Goal: Contribute content: Contribute content

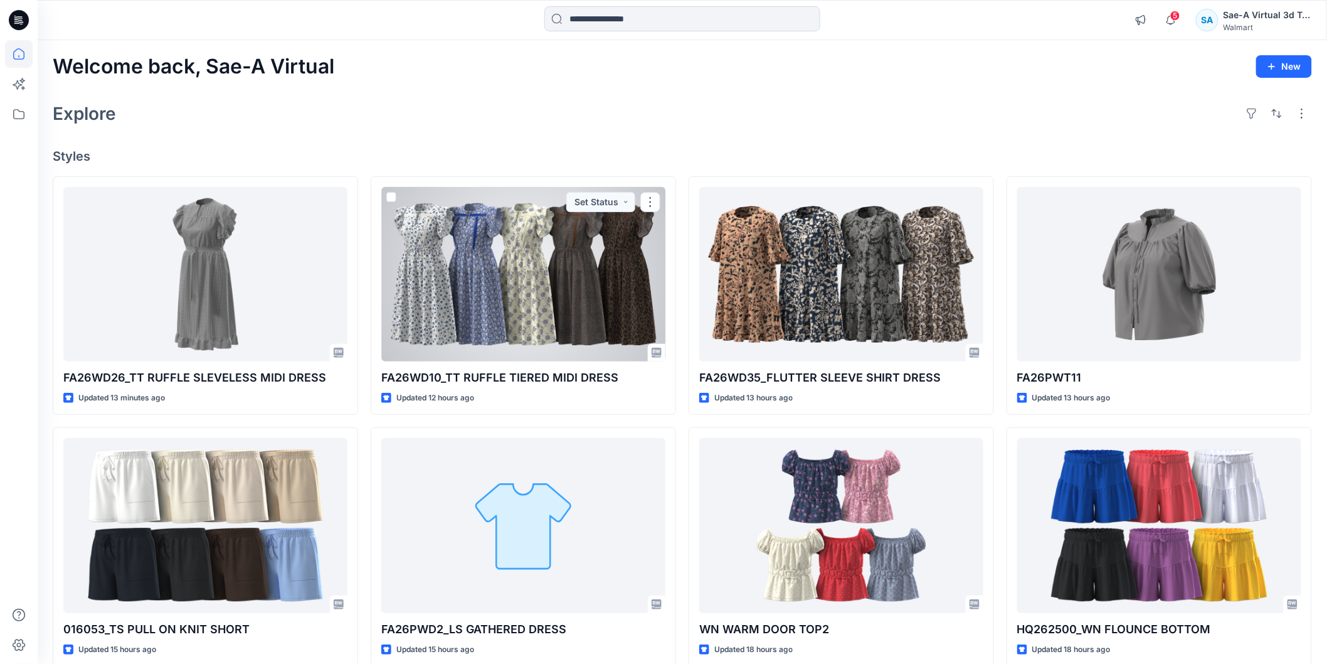
drag, startPoint x: 573, startPoint y: 322, endPoint x: 587, endPoint y: 321, distance: 14.4
click at [572, 321] on div at bounding box center [523, 274] width 284 height 174
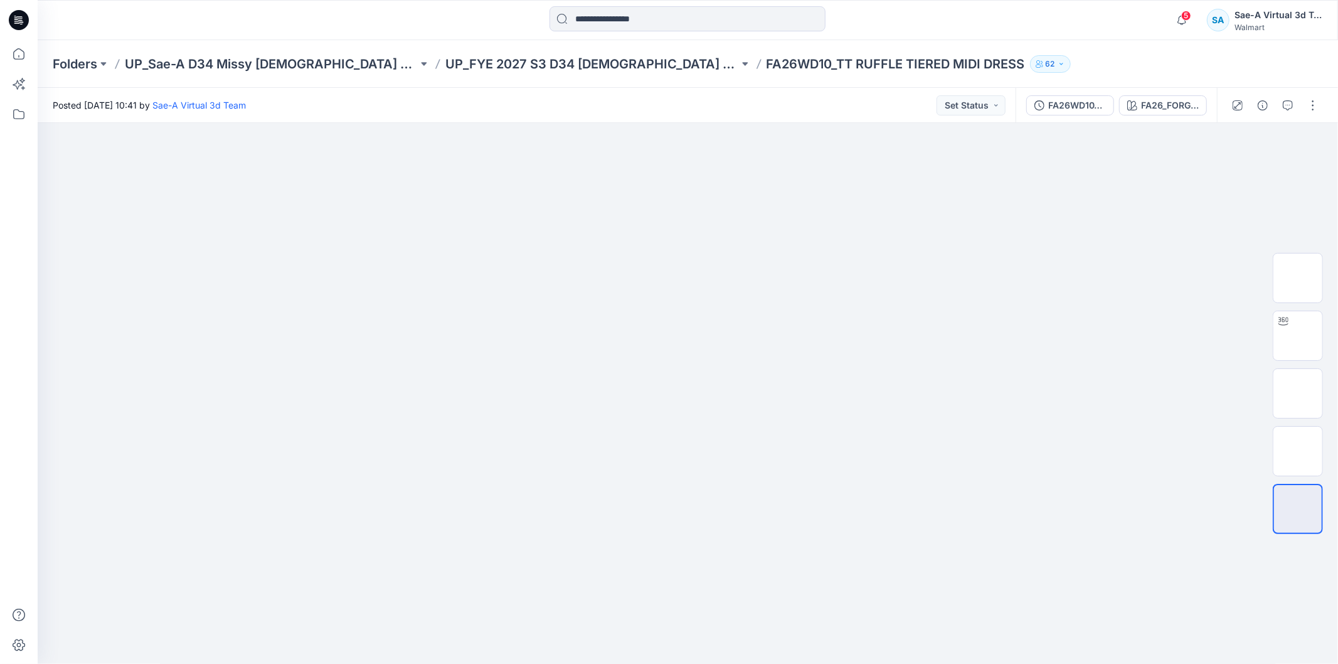
click at [20, 21] on icon at bounding box center [19, 20] width 20 height 20
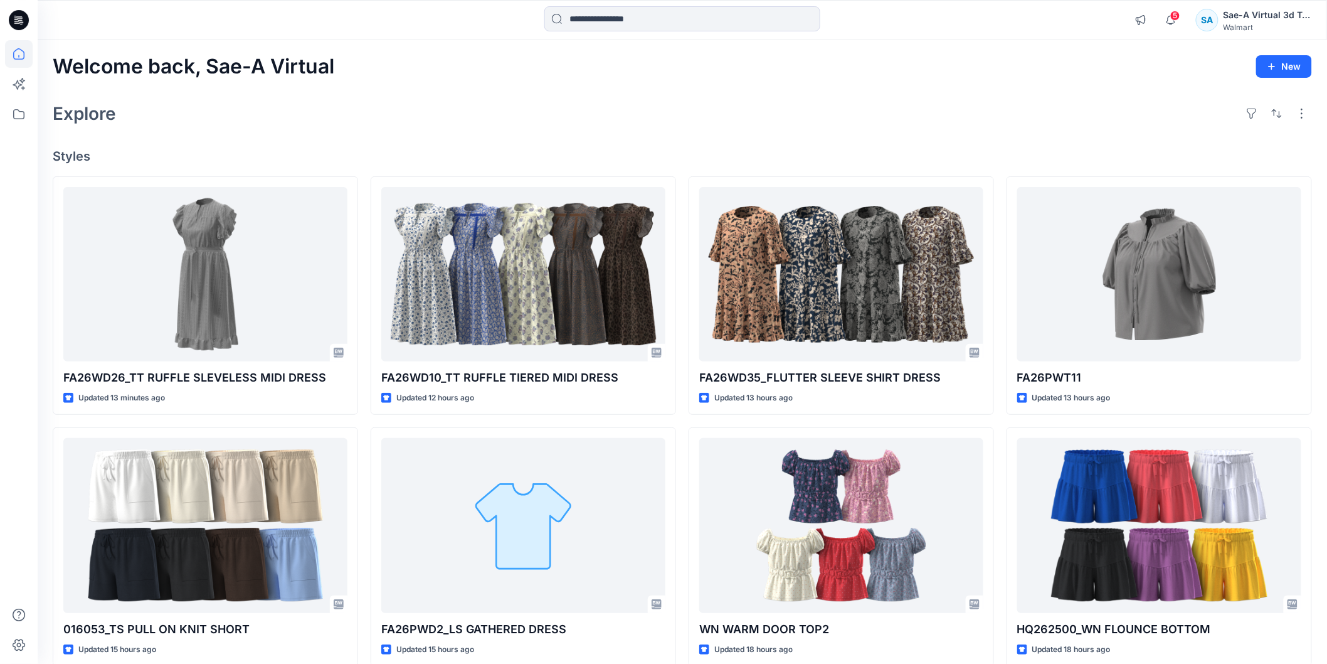
click at [893, 144] on div "Welcome back, Sae-A Virtual New Explore Styles FA26WD26_TT RUFFLE SLEVELESS MID…" at bounding box center [683, 509] width 1290 height 938
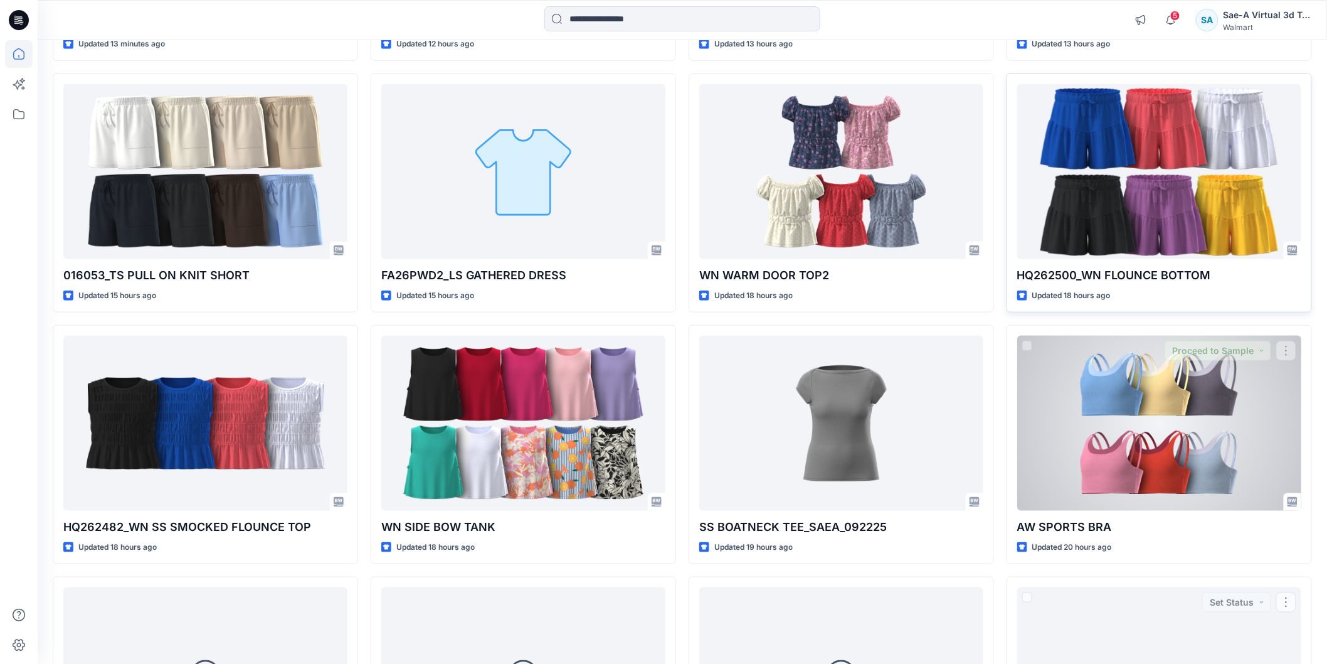
scroll to position [174, 0]
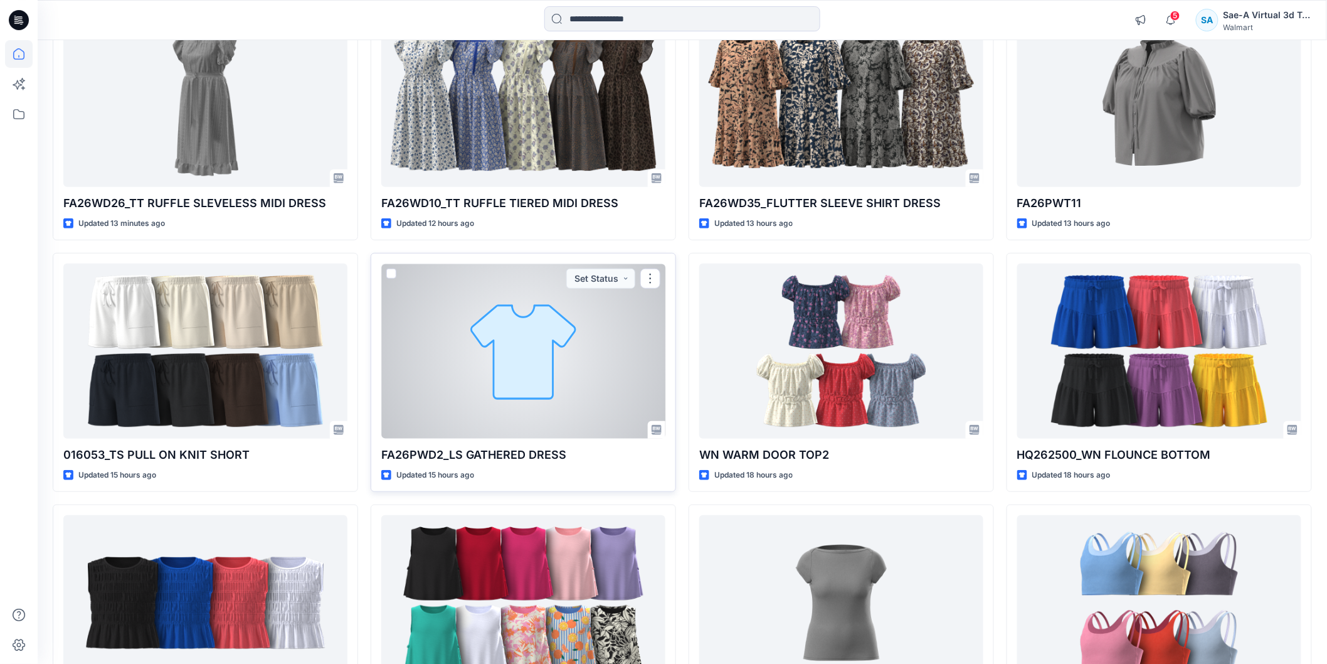
click at [555, 425] on div at bounding box center [523, 350] width 284 height 174
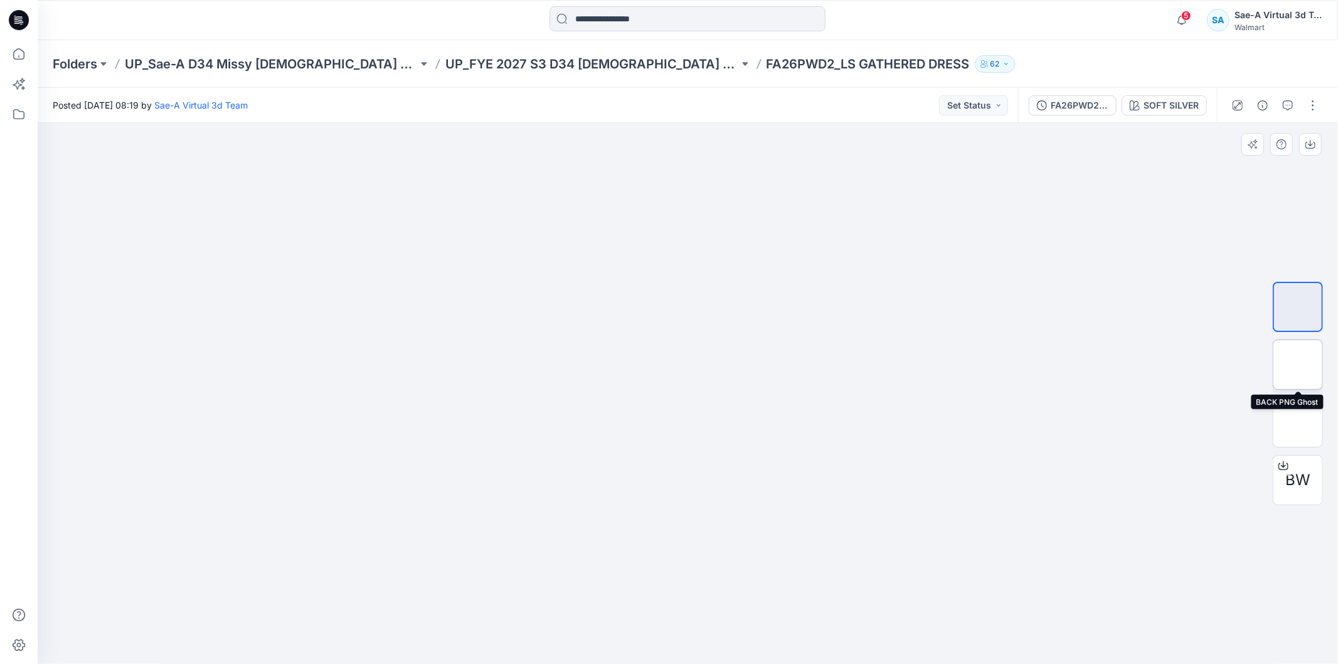
click at [1298, 364] on img at bounding box center [1298, 364] width 0 height 0
click at [1315, 111] on button "button" at bounding box center [1313, 105] width 20 height 20
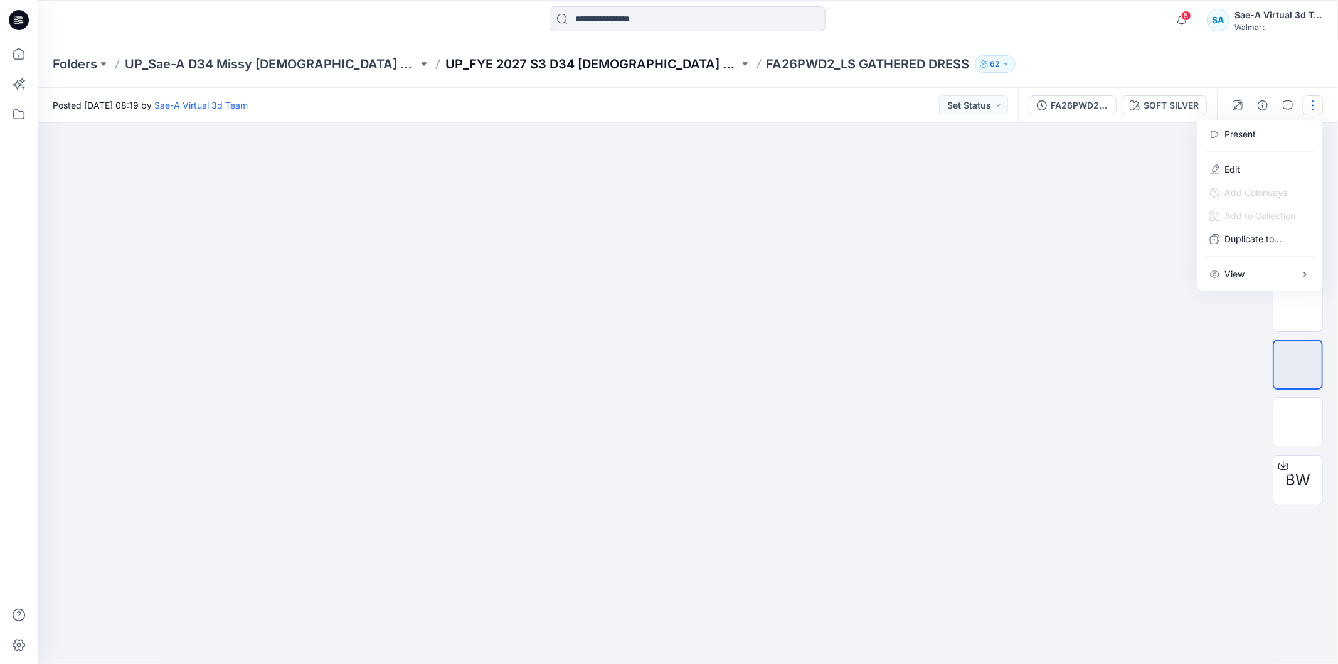
click at [535, 63] on p "UP_FYE 2027 S3 D34 [DEMOGRAPHIC_DATA] Dresses" at bounding box center [591, 64] width 293 height 18
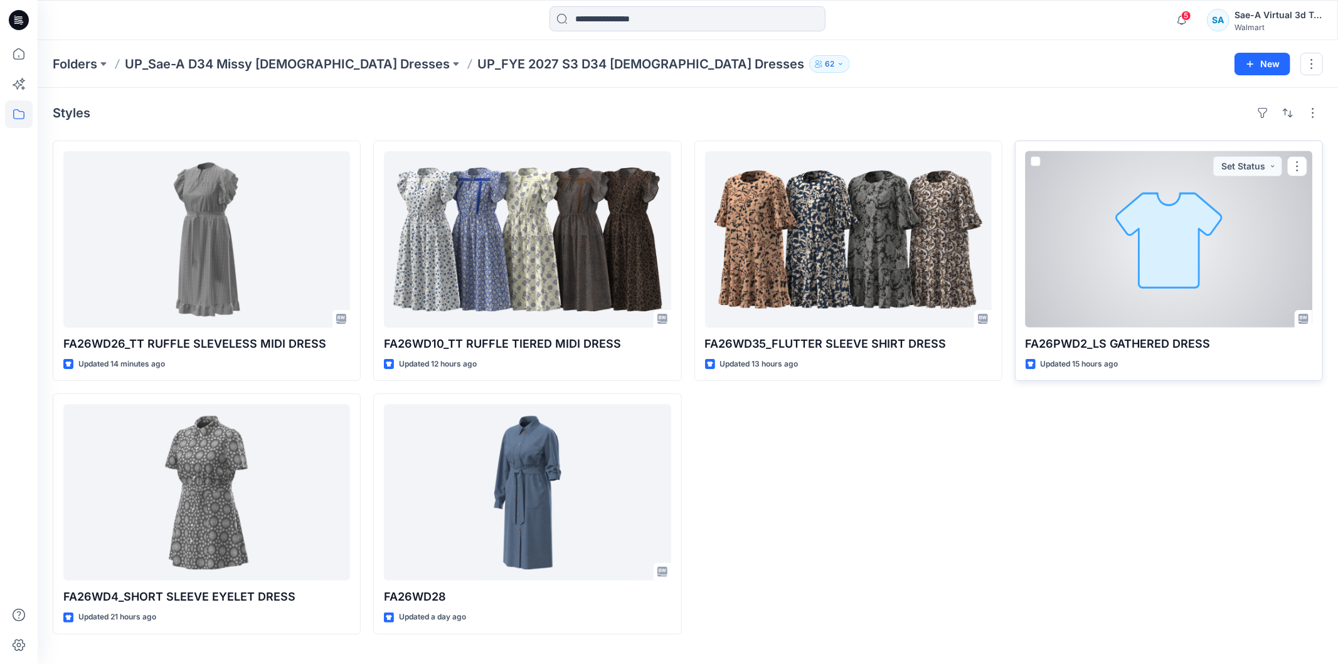
click at [1250, 231] on div at bounding box center [1169, 239] width 287 height 176
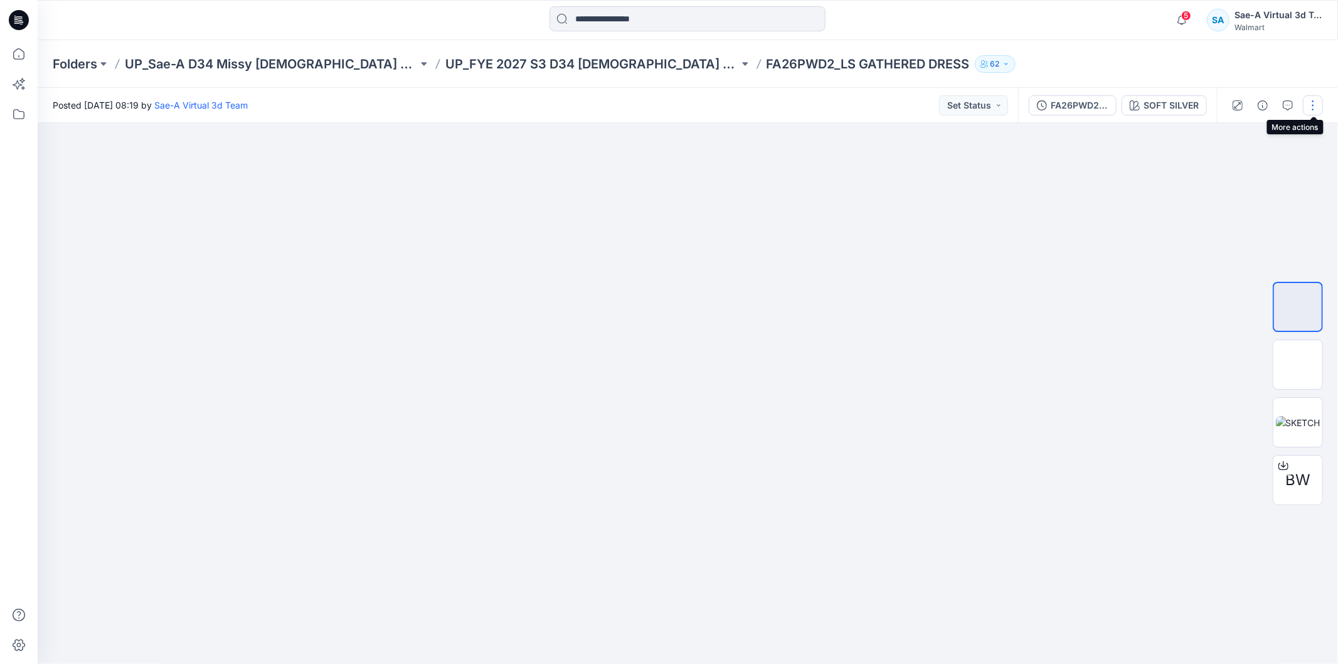
click at [1309, 101] on button "button" at bounding box center [1313, 105] width 20 height 20
click at [1265, 174] on button "Edit" at bounding box center [1260, 168] width 115 height 23
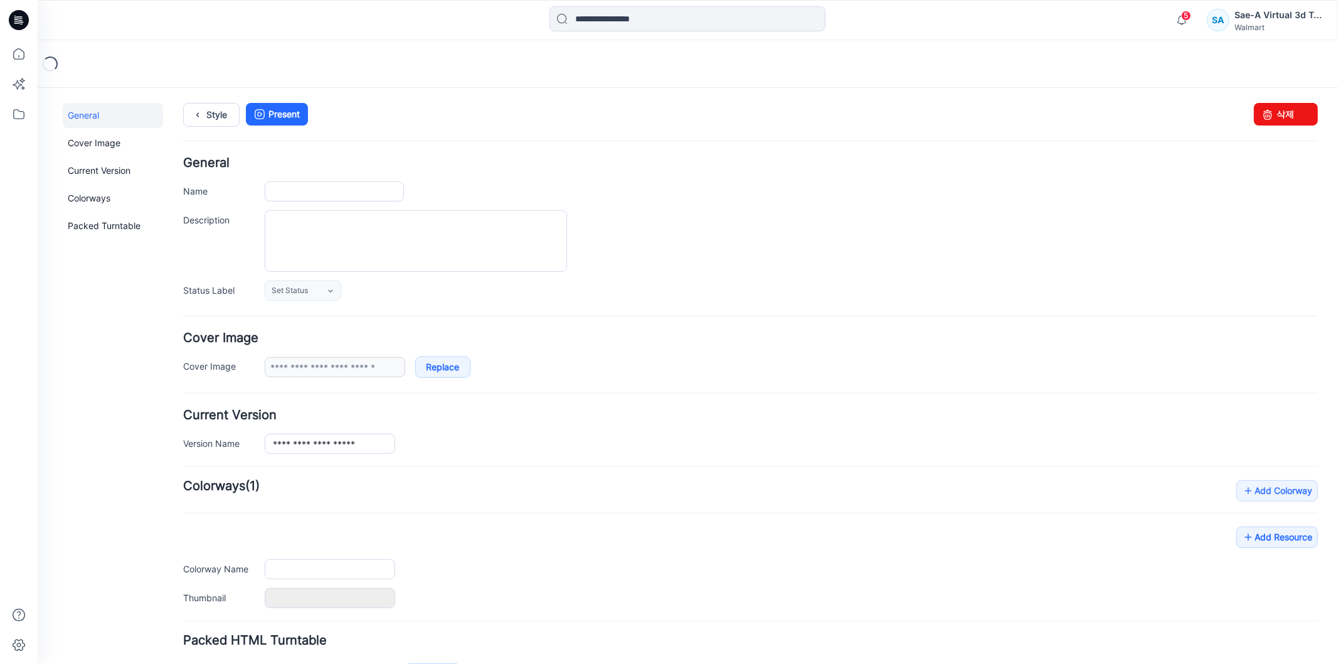
type input "**********"
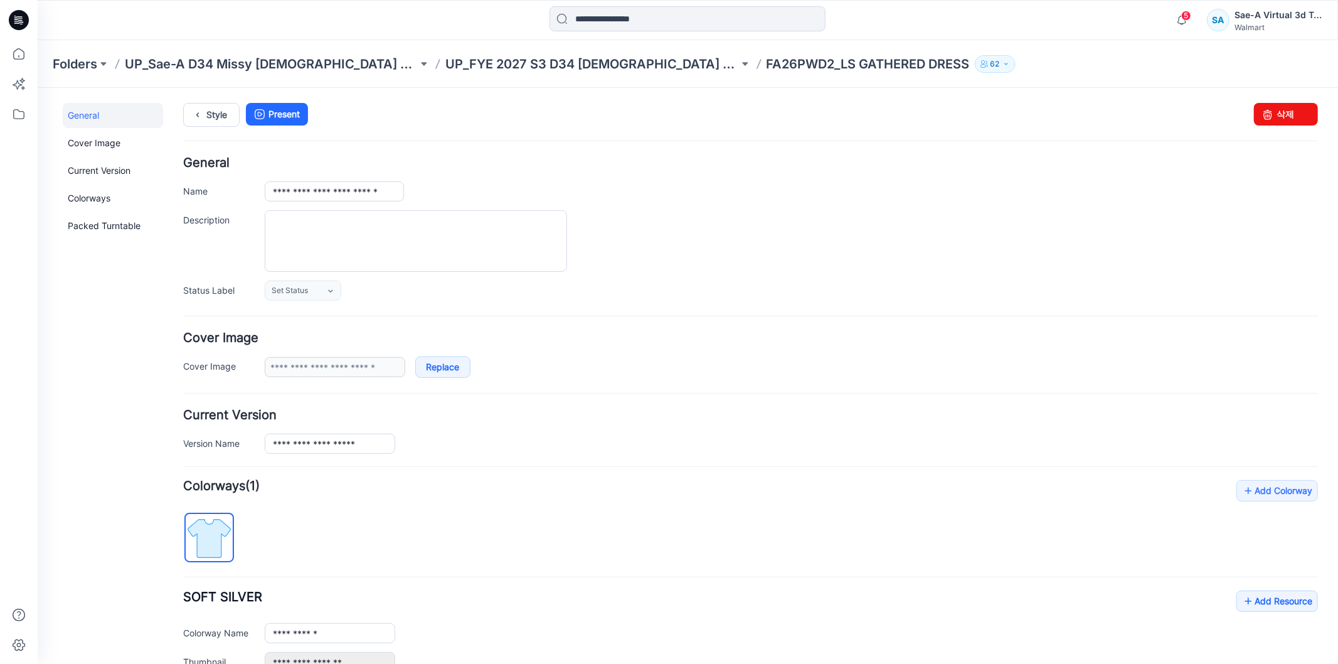
click at [13, 21] on icon at bounding box center [19, 20] width 20 height 20
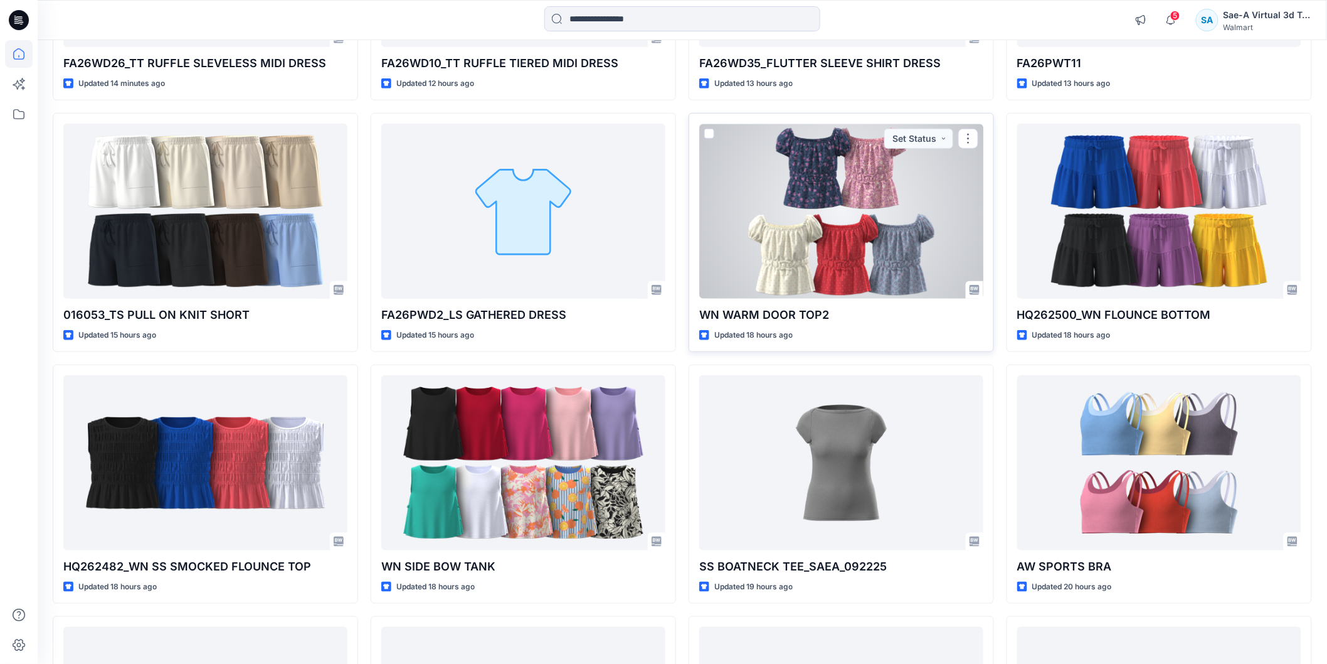
scroll to position [1068, 0]
